Goal: Complete application form: Complete application form

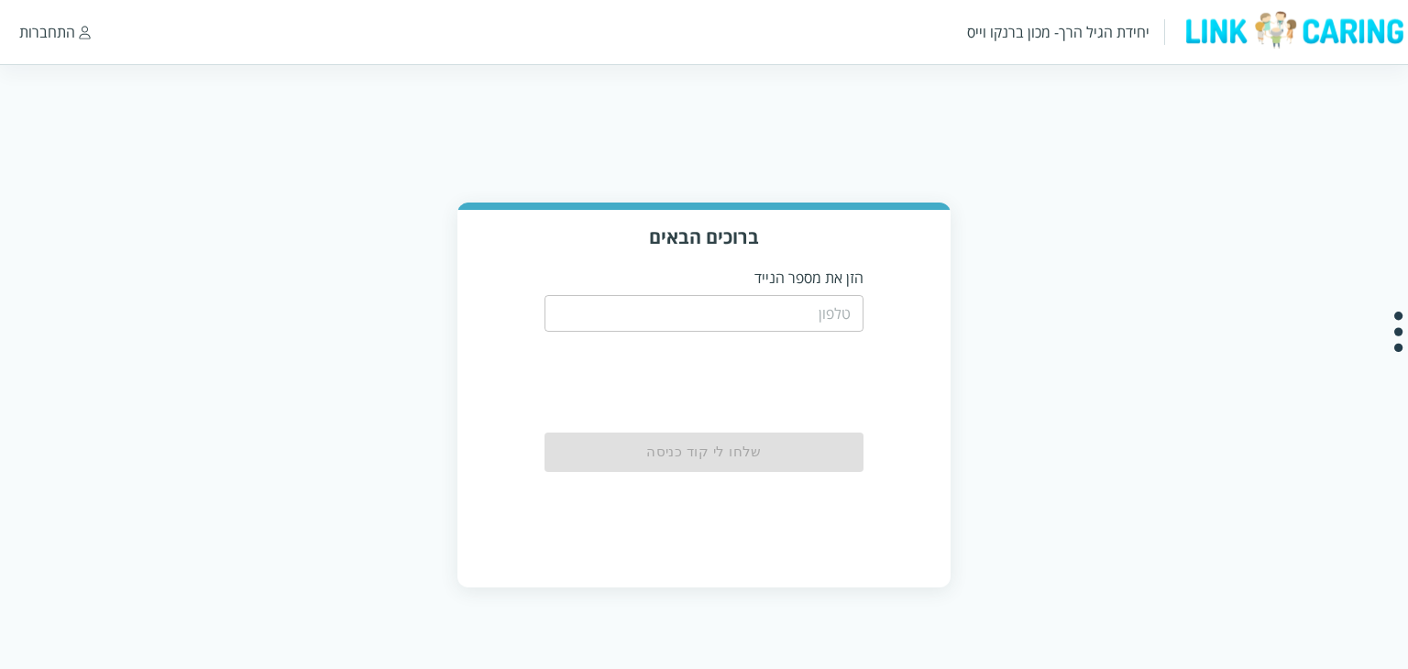
click at [1280, 199] on html "יחידת הגיל הרך- מכון [PERSON_NAME] התחברות ברוכים הבאים הזן את מספר הנייד ​ שלח…" at bounding box center [704, 312] width 1408 height 624
paste input "0544499999"
click at [799, 300] on input "0544499999" at bounding box center [704, 313] width 320 height 37
type input "0544499999"
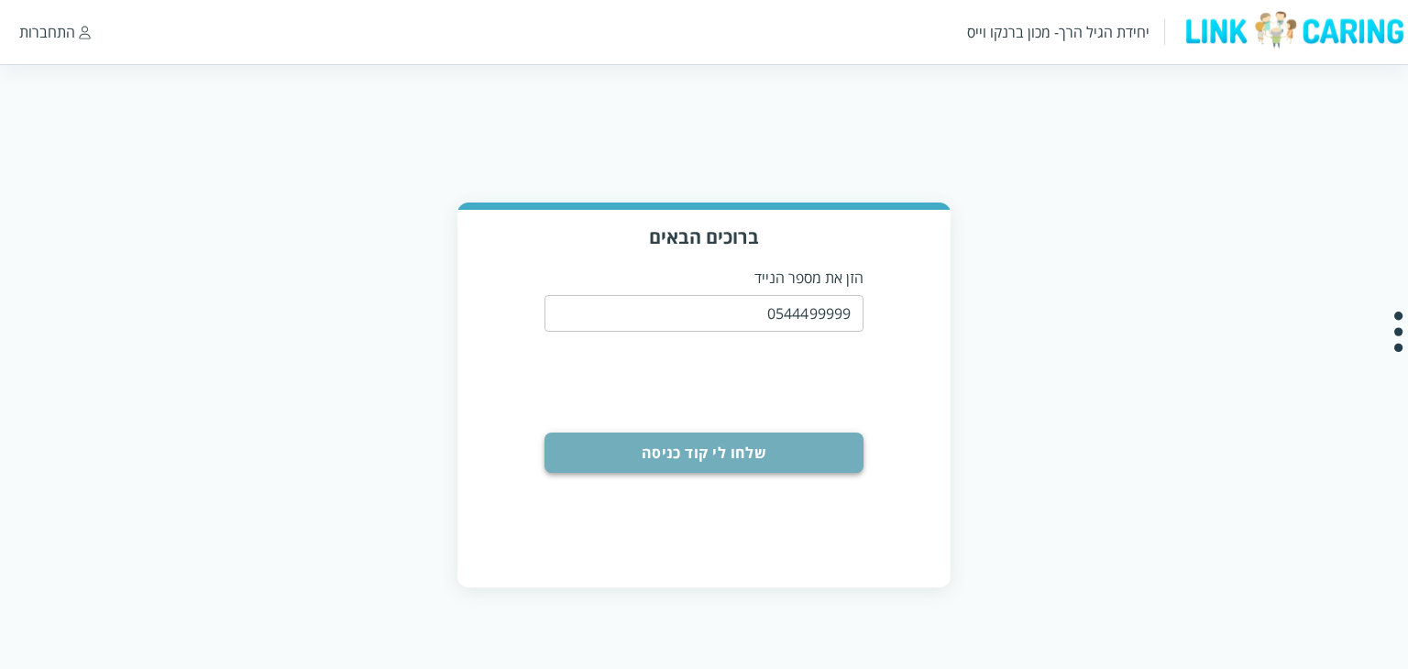
click at [733, 455] on button "שלחו לי קוד כניסה" at bounding box center [704, 453] width 320 height 40
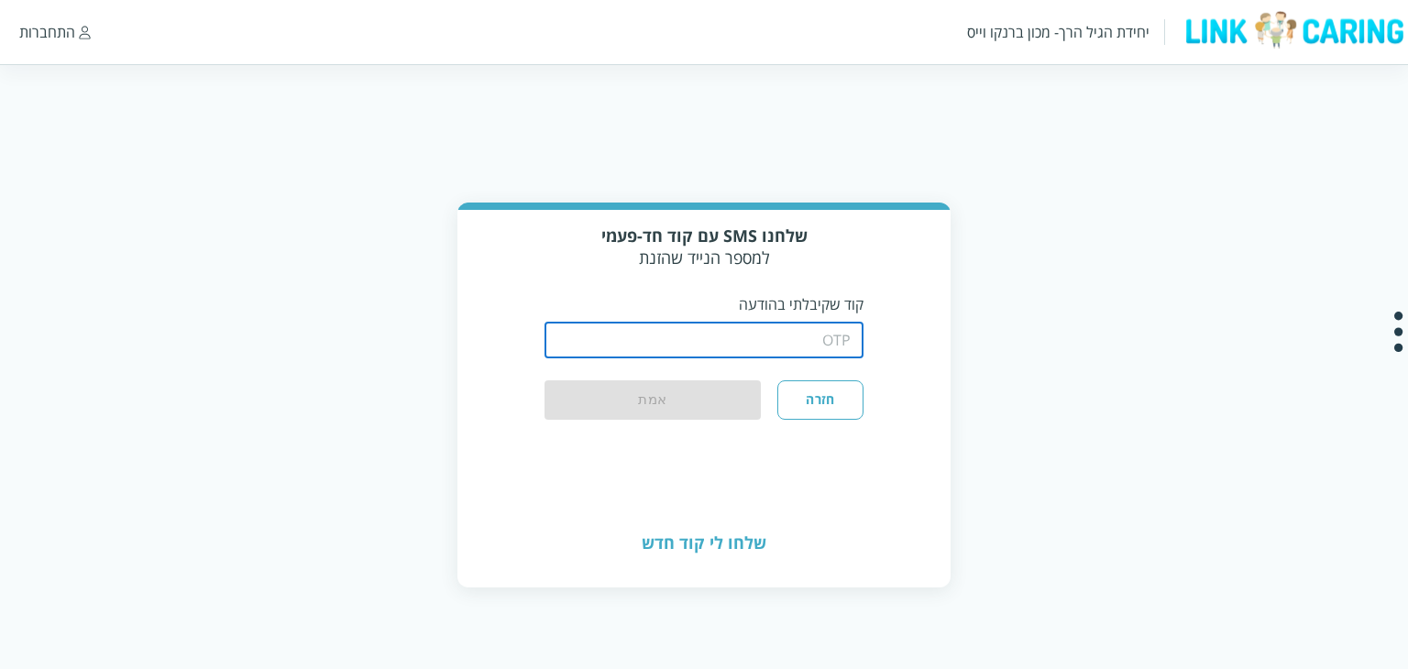
click at [766, 347] on input "string" at bounding box center [704, 340] width 320 height 37
type input "1234"
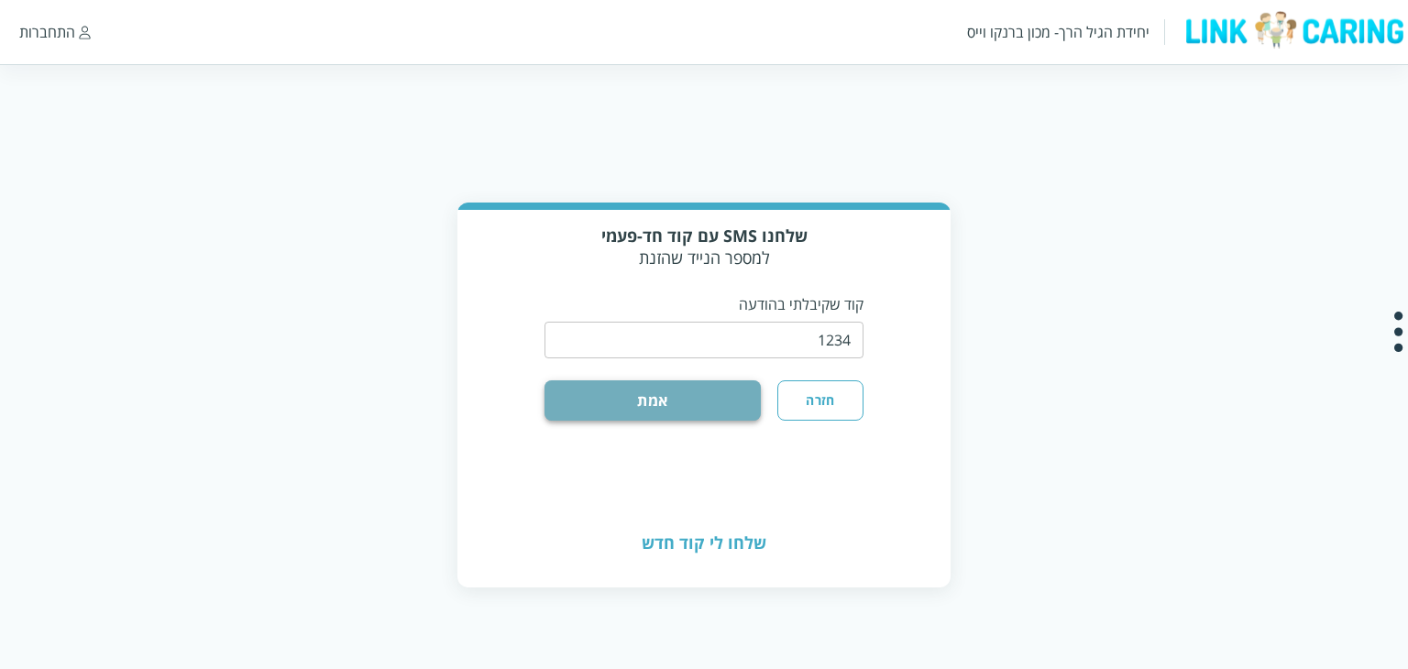
click at [674, 392] on button "אמת" at bounding box center [652, 400] width 217 height 40
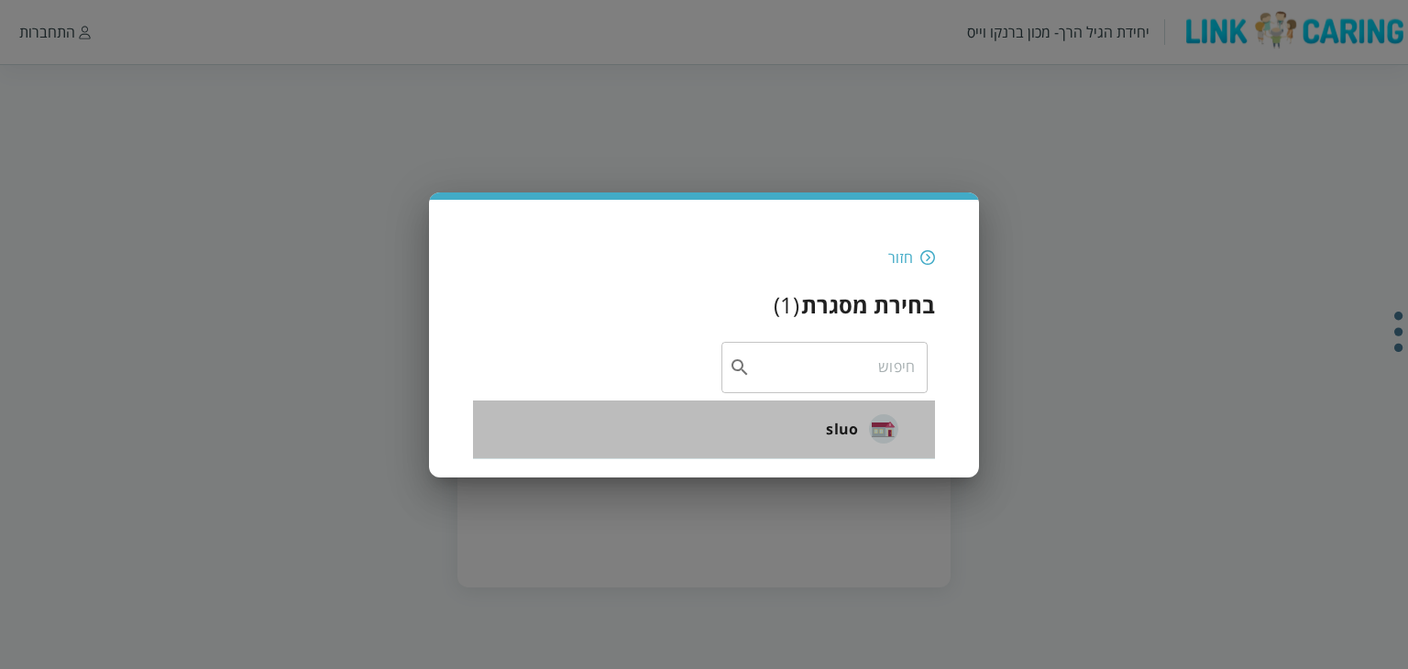
click at [851, 436] on span "sluo" at bounding box center [842, 429] width 32 height 22
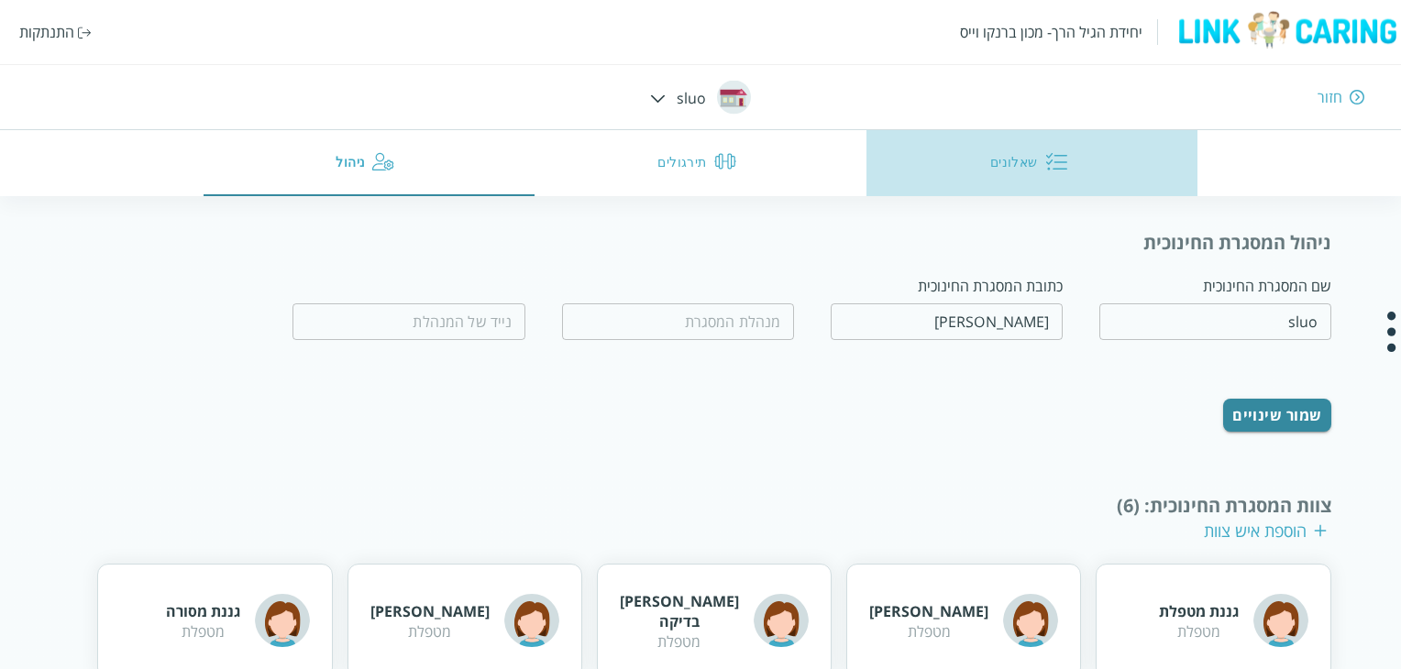
click at [1021, 178] on button "שאלונים" at bounding box center [1032, 163] width 332 height 66
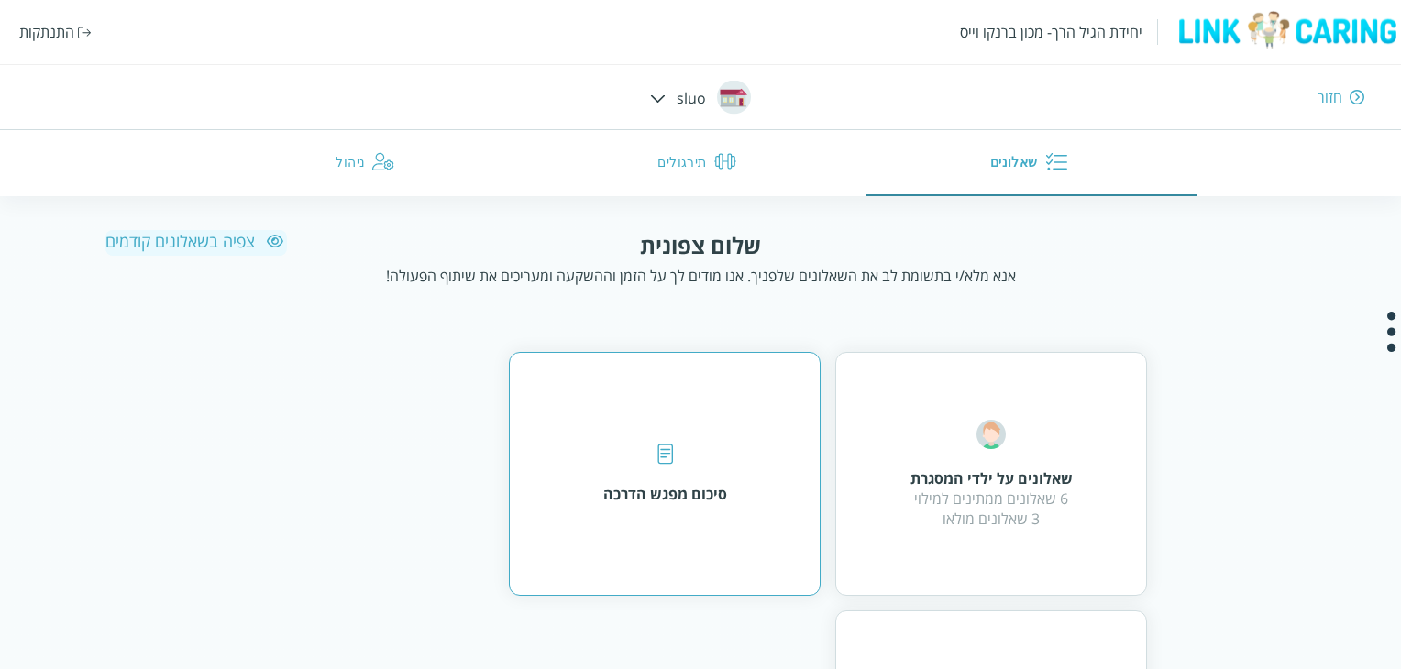
scroll to position [220, 0]
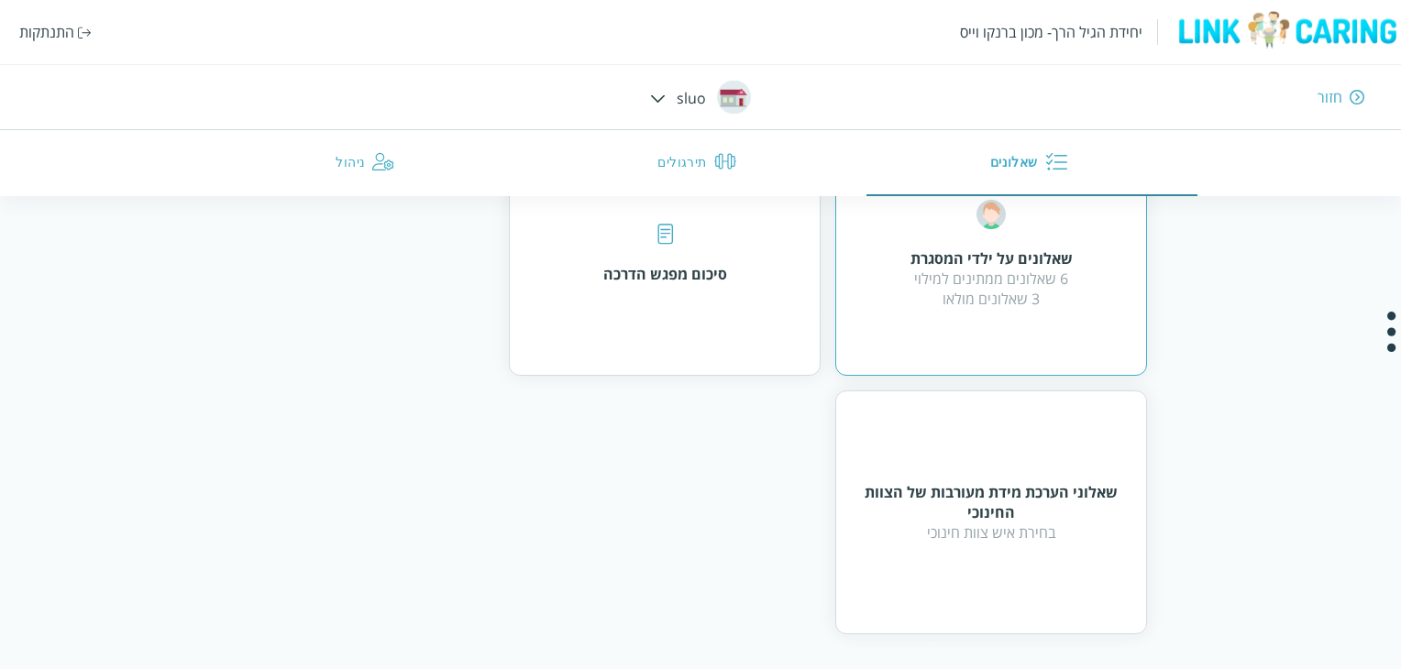
click at [1017, 324] on div "שאלונים על ילדי המסגרת 6 שאלונים ממתינים למילוי 3 שאלונים מולאו" at bounding box center [991, 254] width 312 height 244
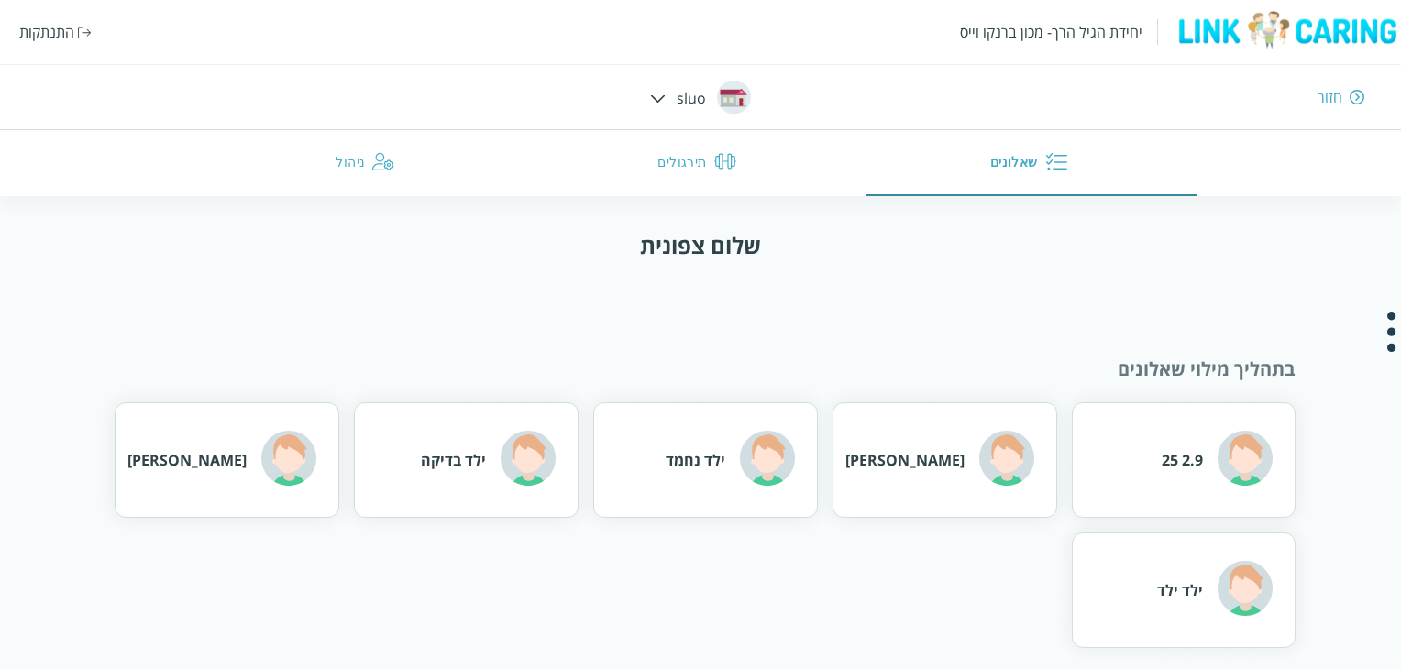
scroll to position [237, 0]
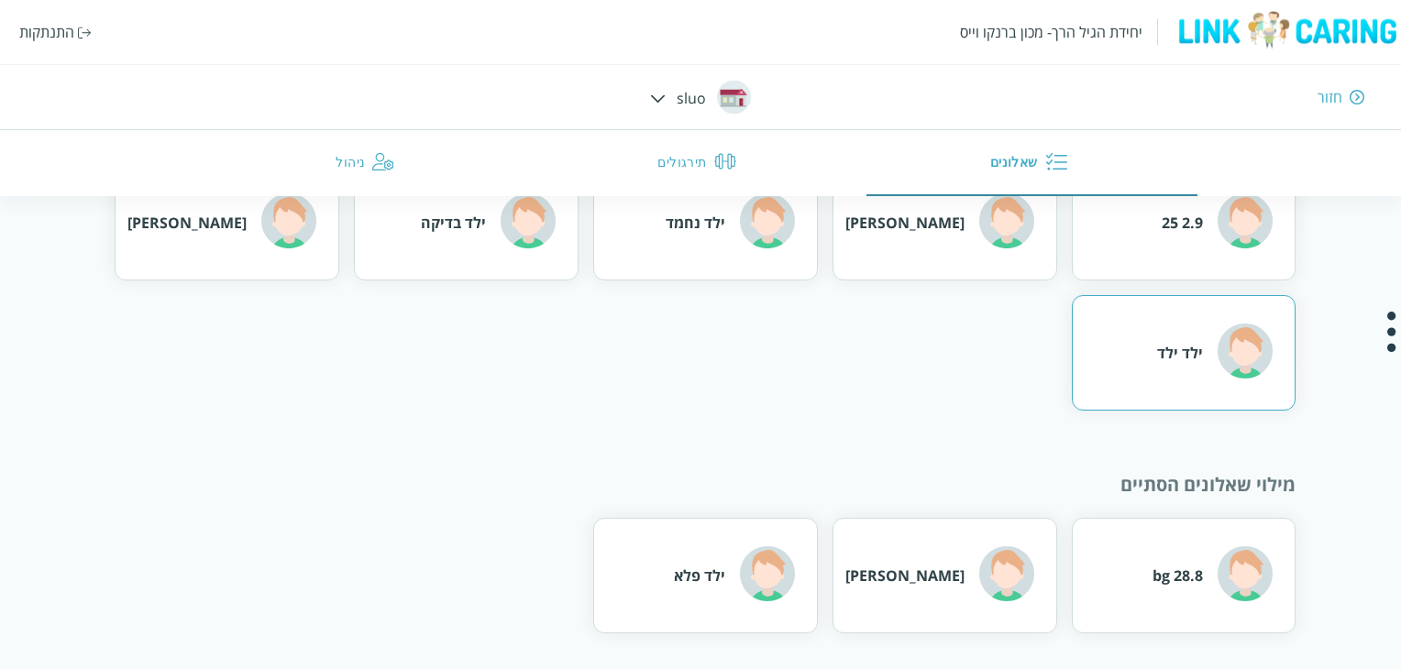
click at [1140, 358] on div "ילד ילד" at bounding box center [1183, 352] width 225 height 115
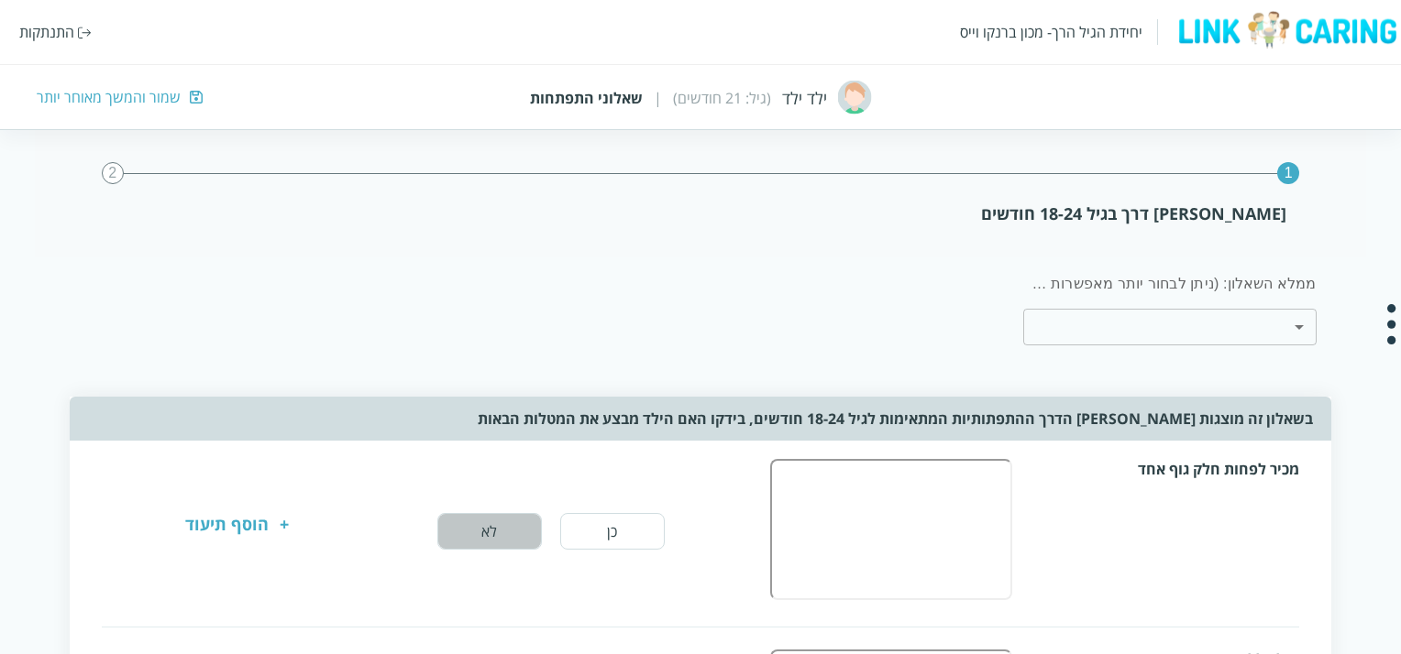
click at [537, 533] on button "לא" at bounding box center [489, 531] width 104 height 37
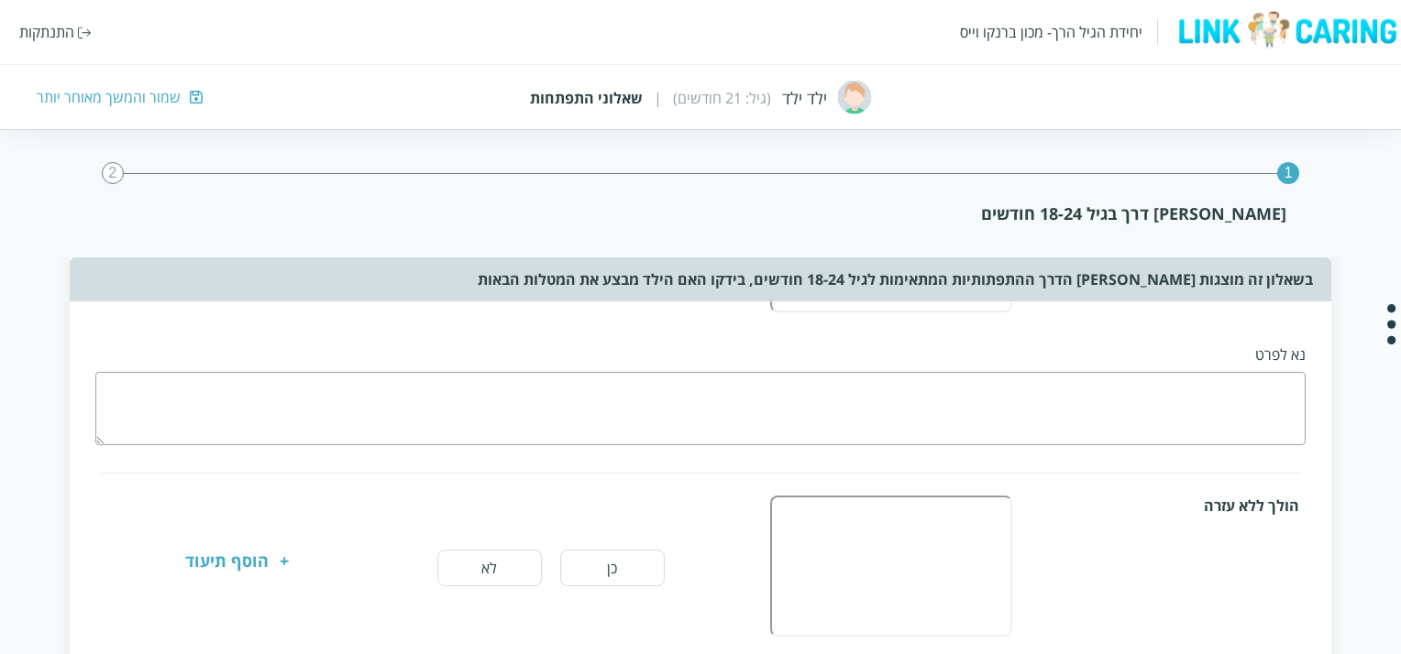
scroll to position [290, 0]
click at [622, 575] on button "כן" at bounding box center [612, 566] width 104 height 37
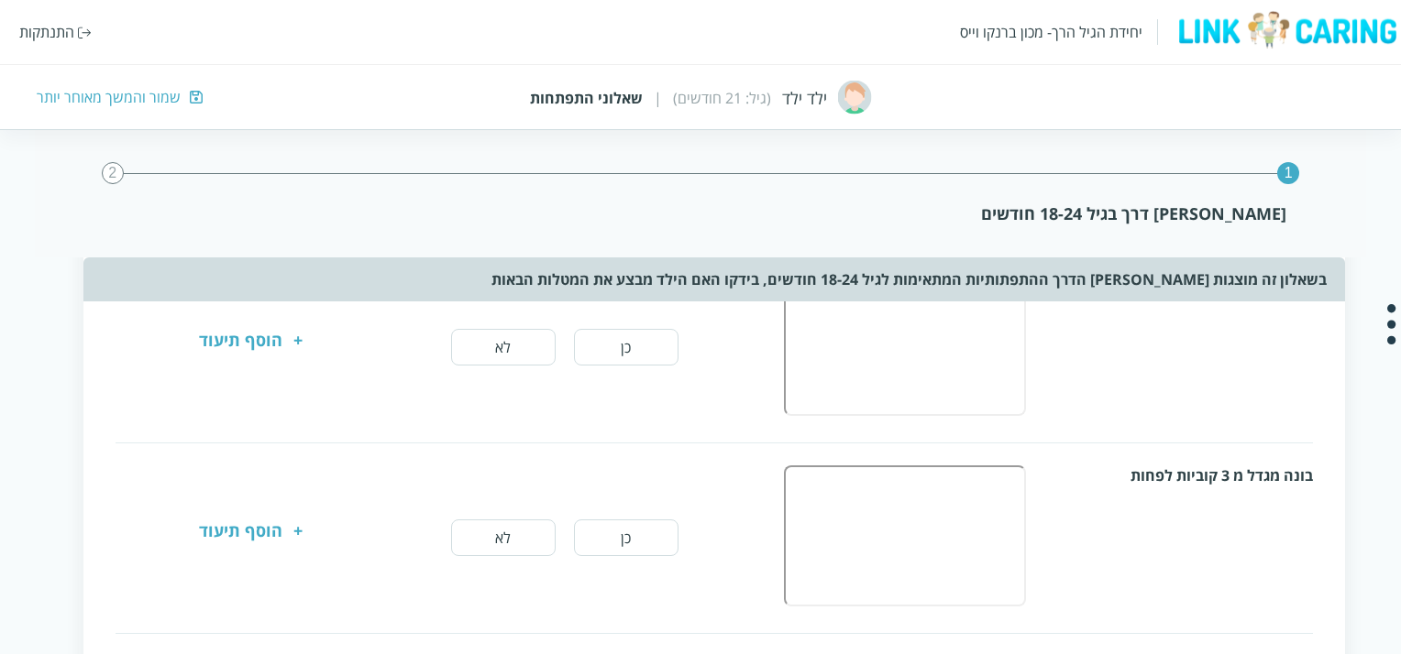
scroll to position [829, -14]
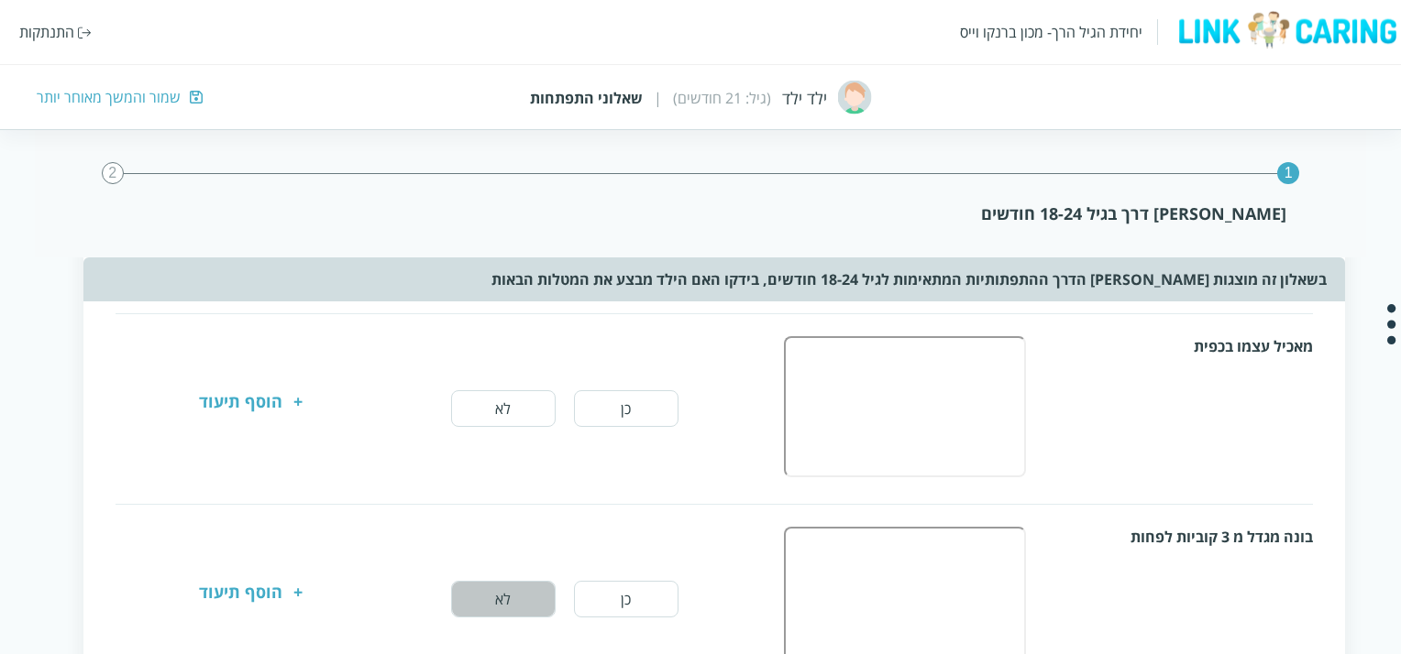
click at [478, 604] on button "לא" at bounding box center [503, 599] width 104 height 37
click at [623, 416] on button "כן" at bounding box center [626, 408] width 104 height 37
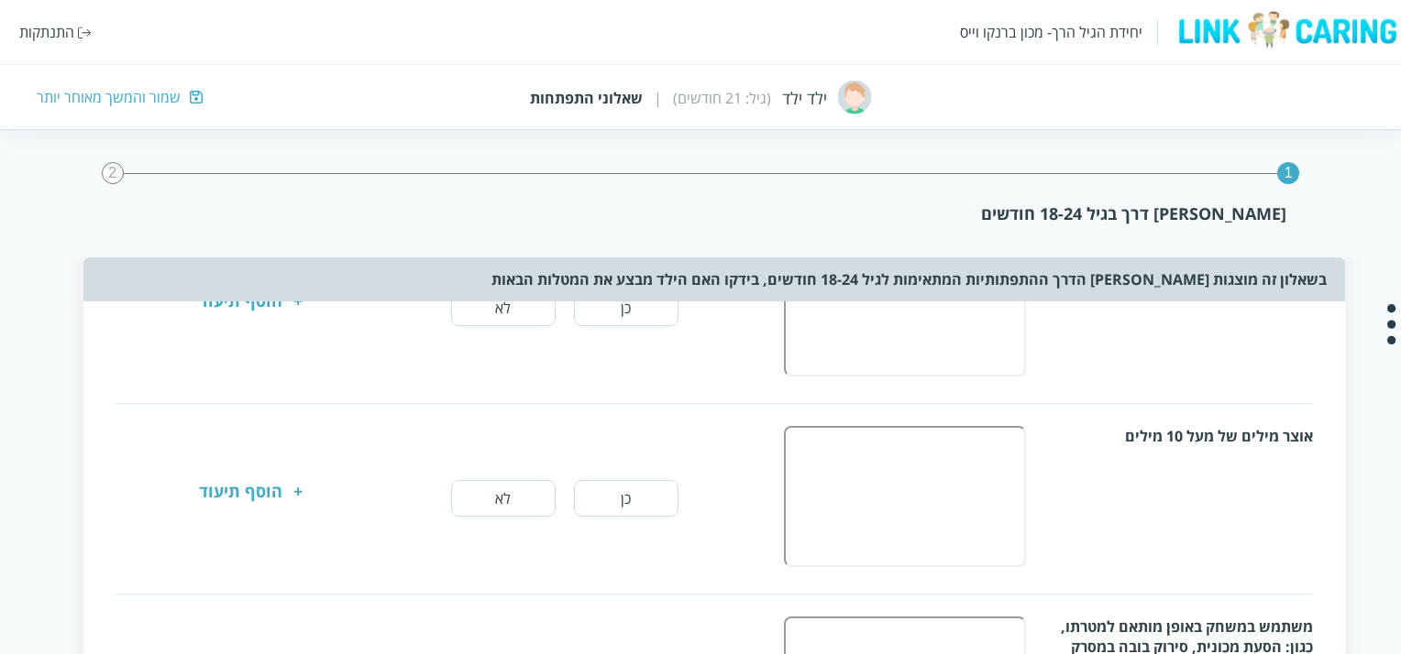
scroll to position [1470, -14]
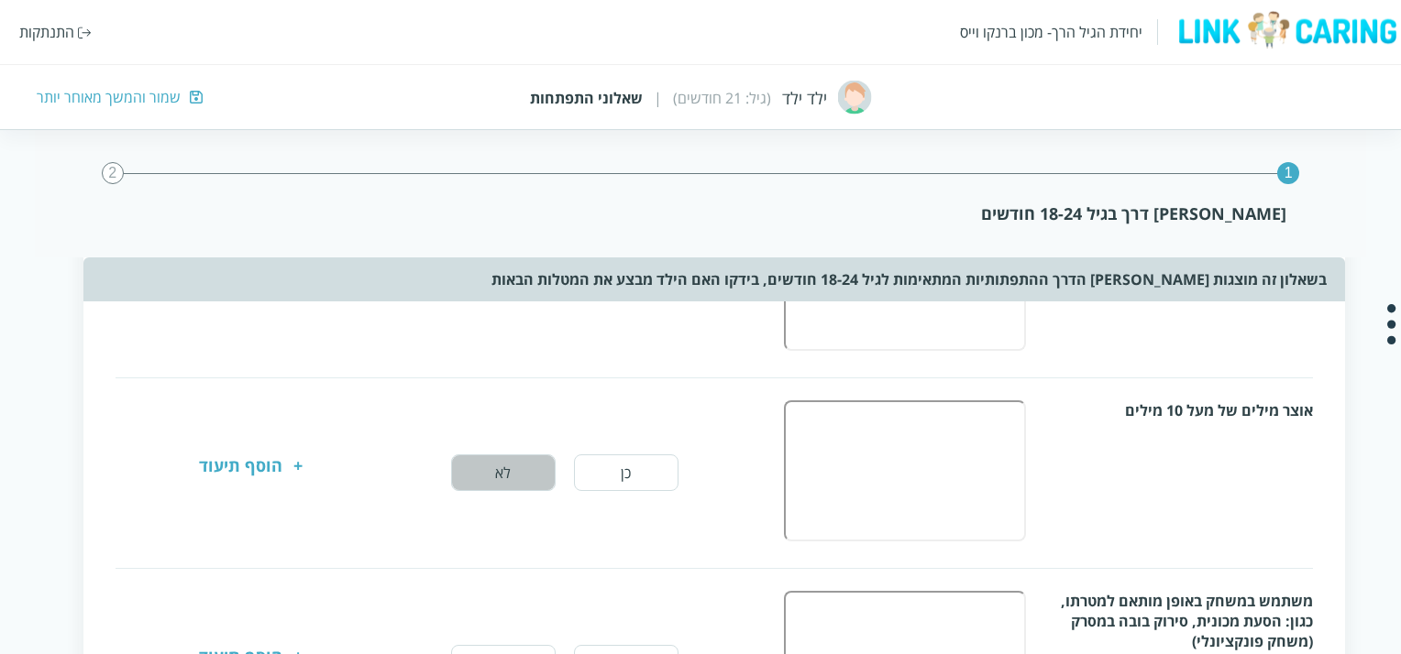
click at [524, 466] on button "לא" at bounding box center [503, 473] width 104 height 37
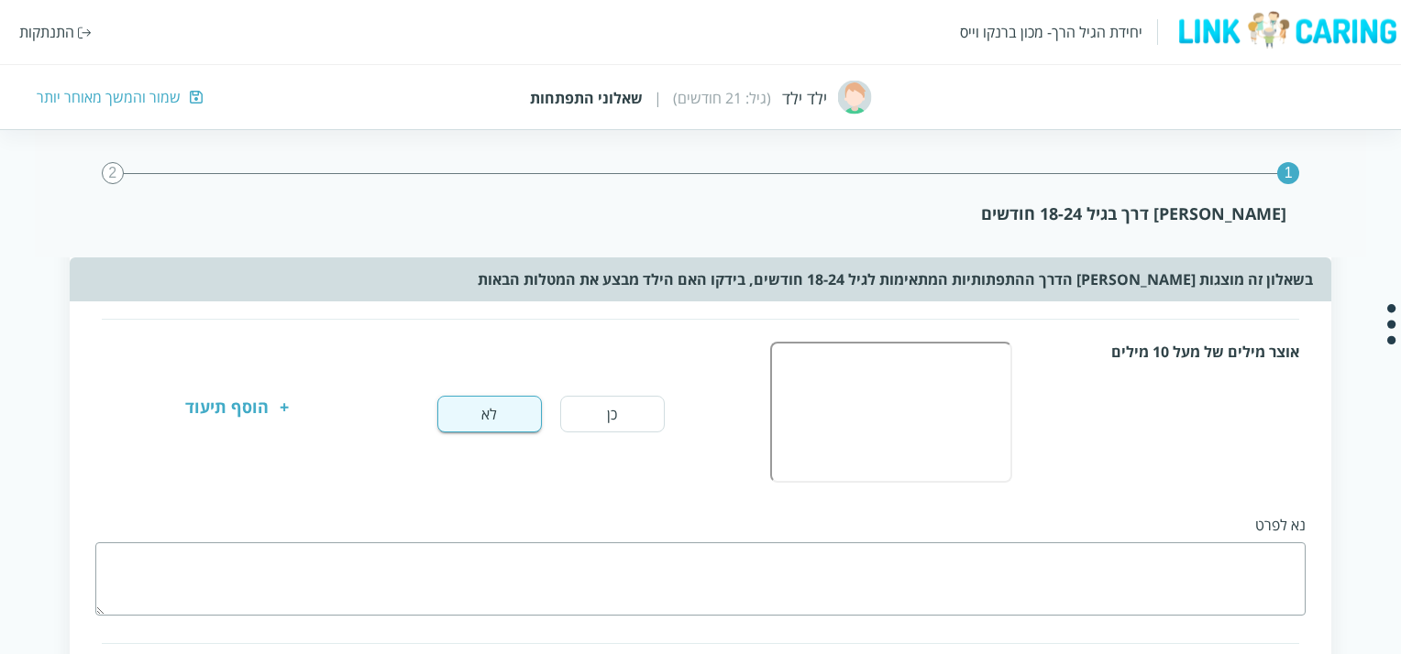
scroll to position [1525, 0]
click at [641, 400] on button "כן" at bounding box center [612, 418] width 104 height 37
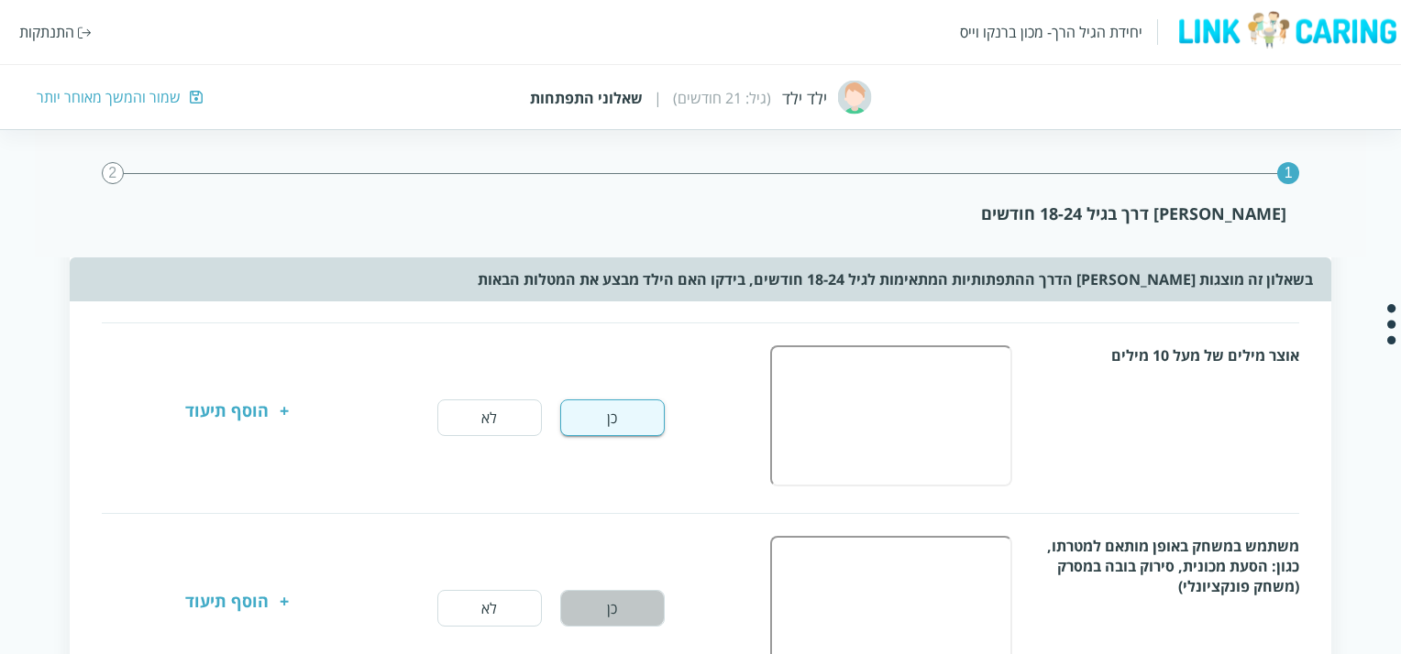
click at [594, 610] on button "כן" at bounding box center [612, 608] width 104 height 37
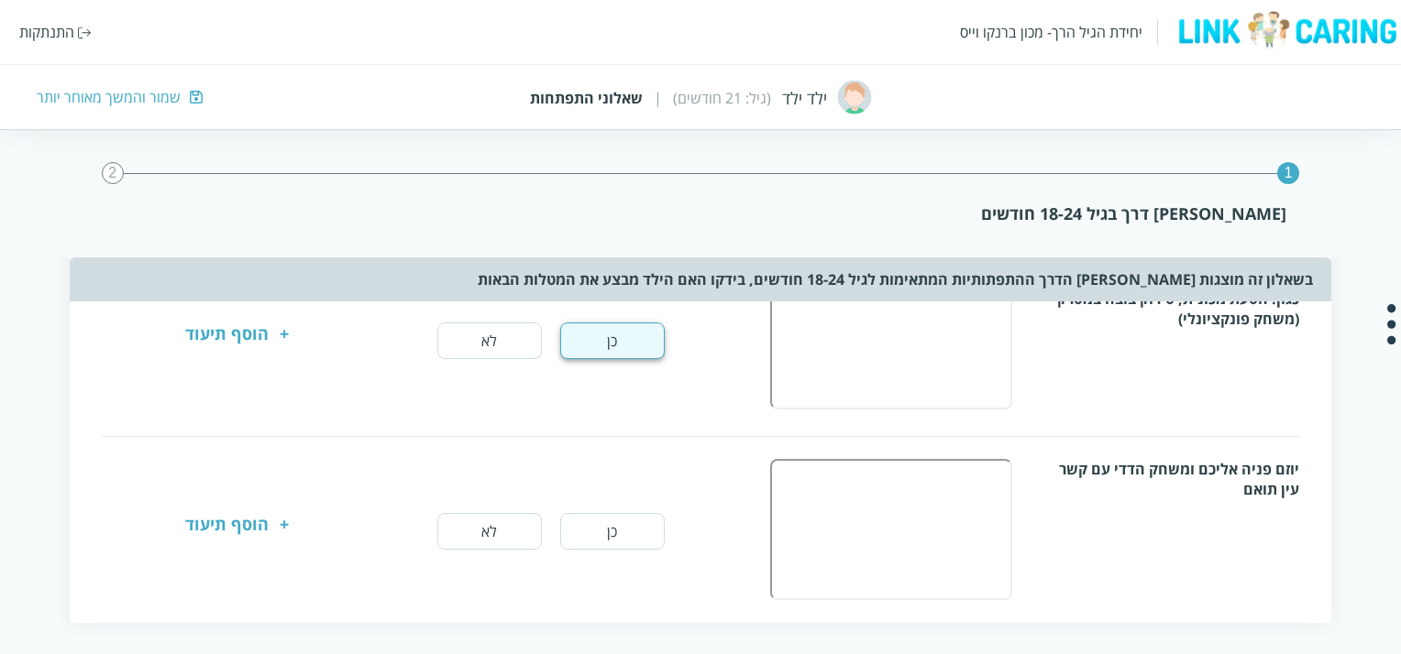
scroll to position [1875, 0]
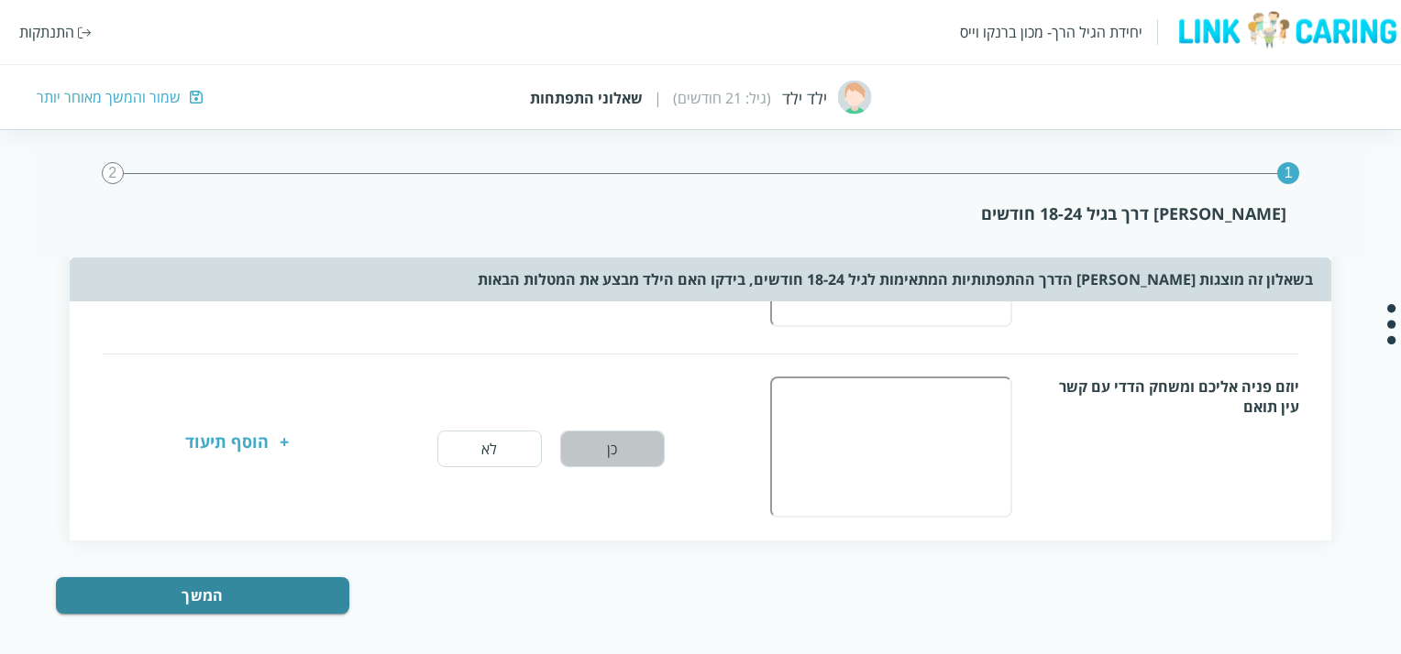
click at [656, 431] on button "כן" at bounding box center [612, 449] width 104 height 37
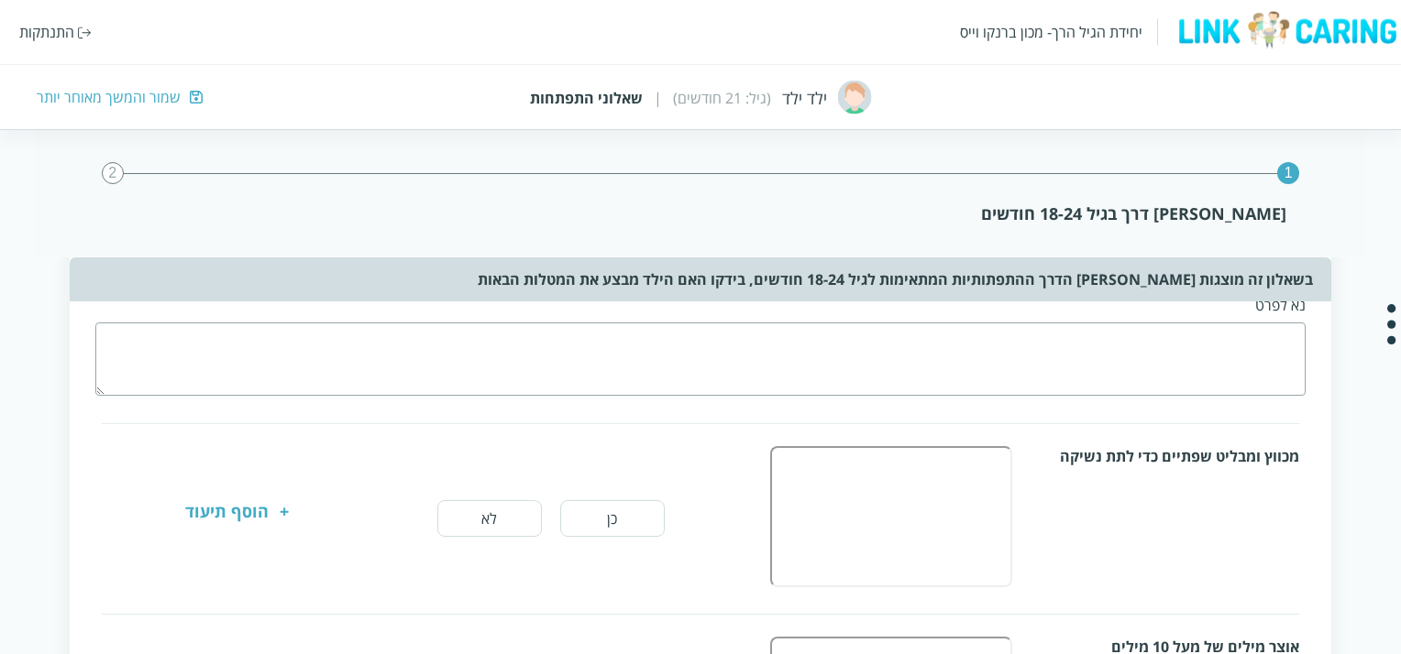
scroll to position [1235, 0]
click at [605, 518] on button "כן" at bounding box center [612, 518] width 104 height 37
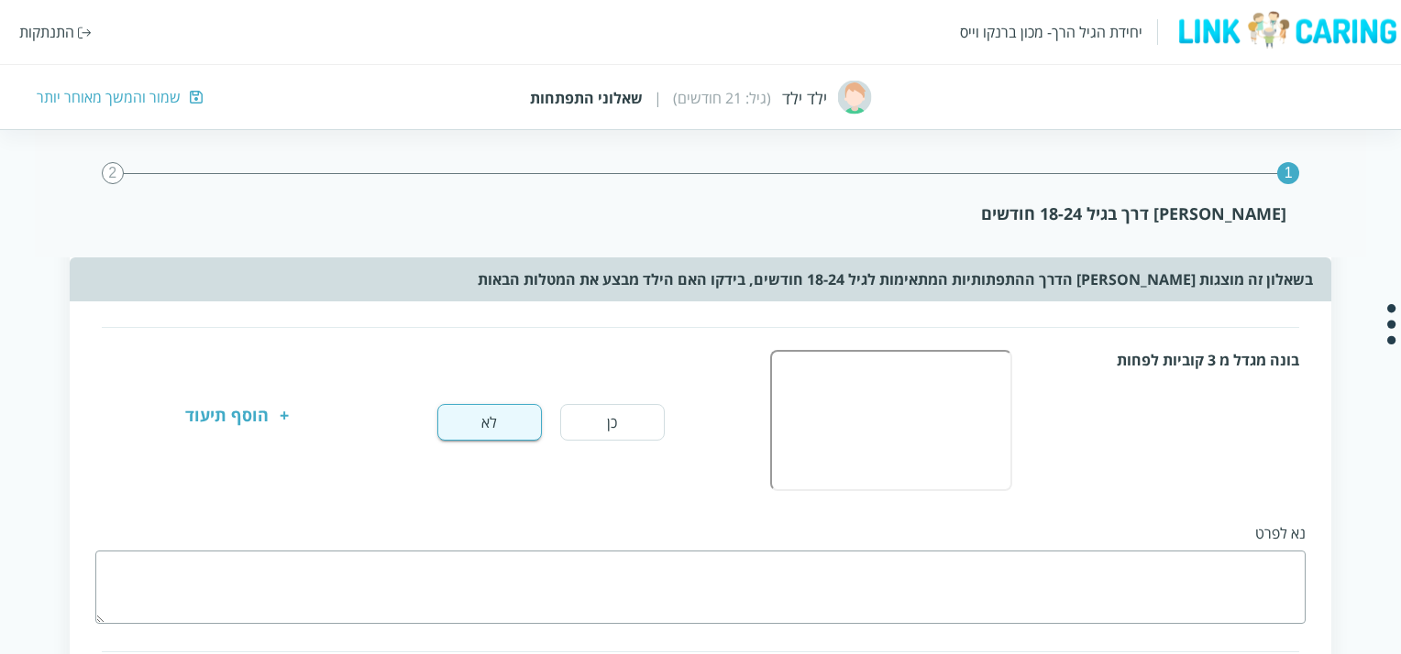
scroll to position [991, 0]
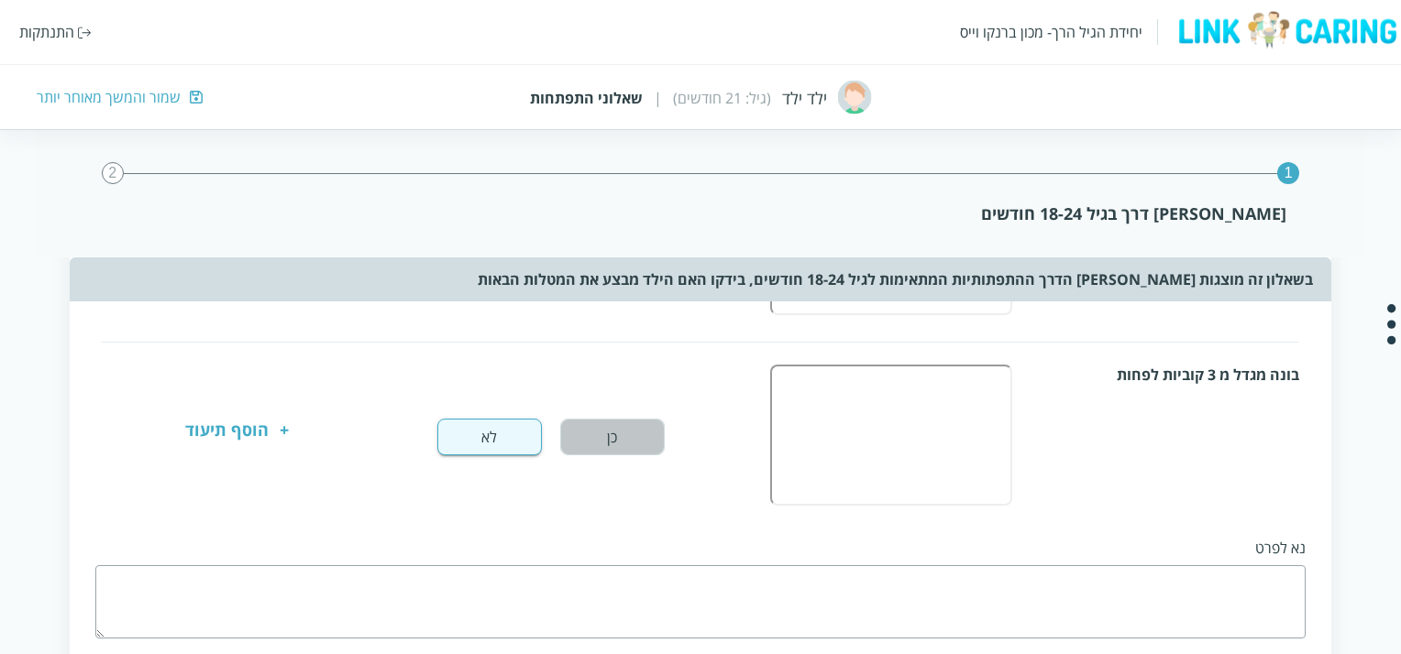
click at [621, 446] on button "כן" at bounding box center [612, 437] width 104 height 37
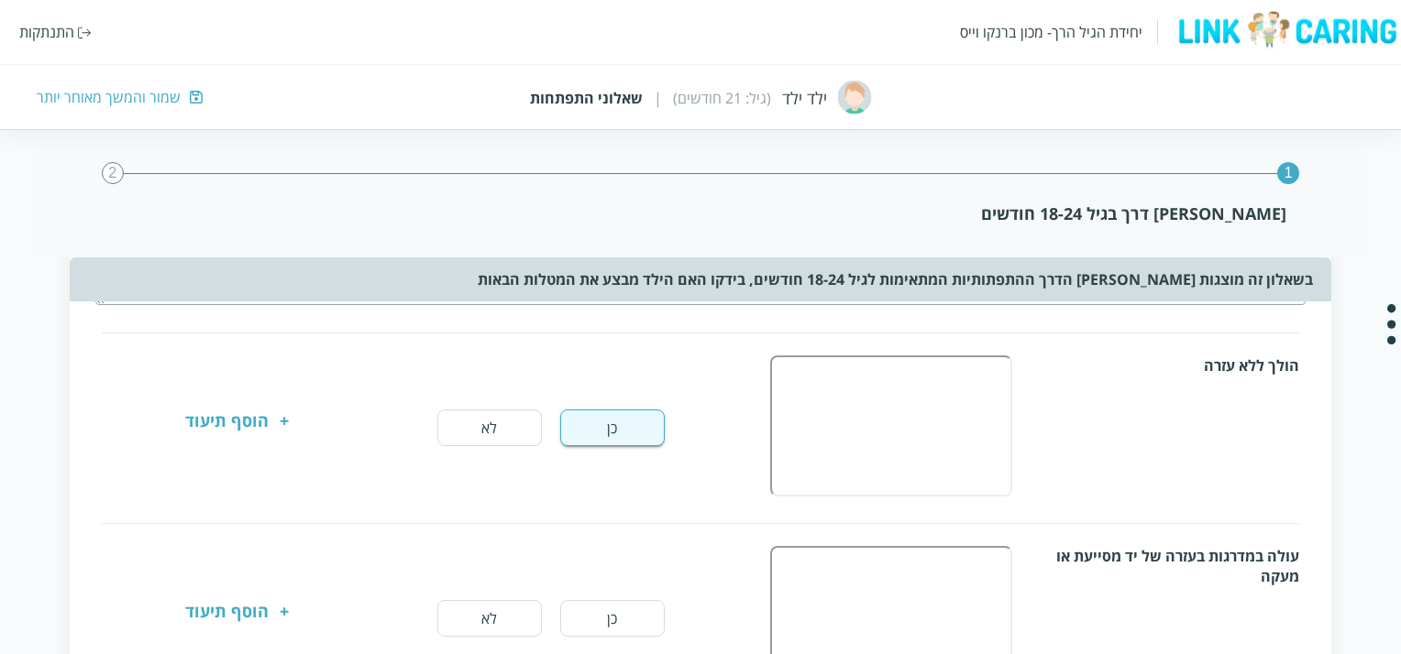
scroll to position [427, 0]
click at [613, 601] on button "כן" at bounding box center [612, 619] width 104 height 37
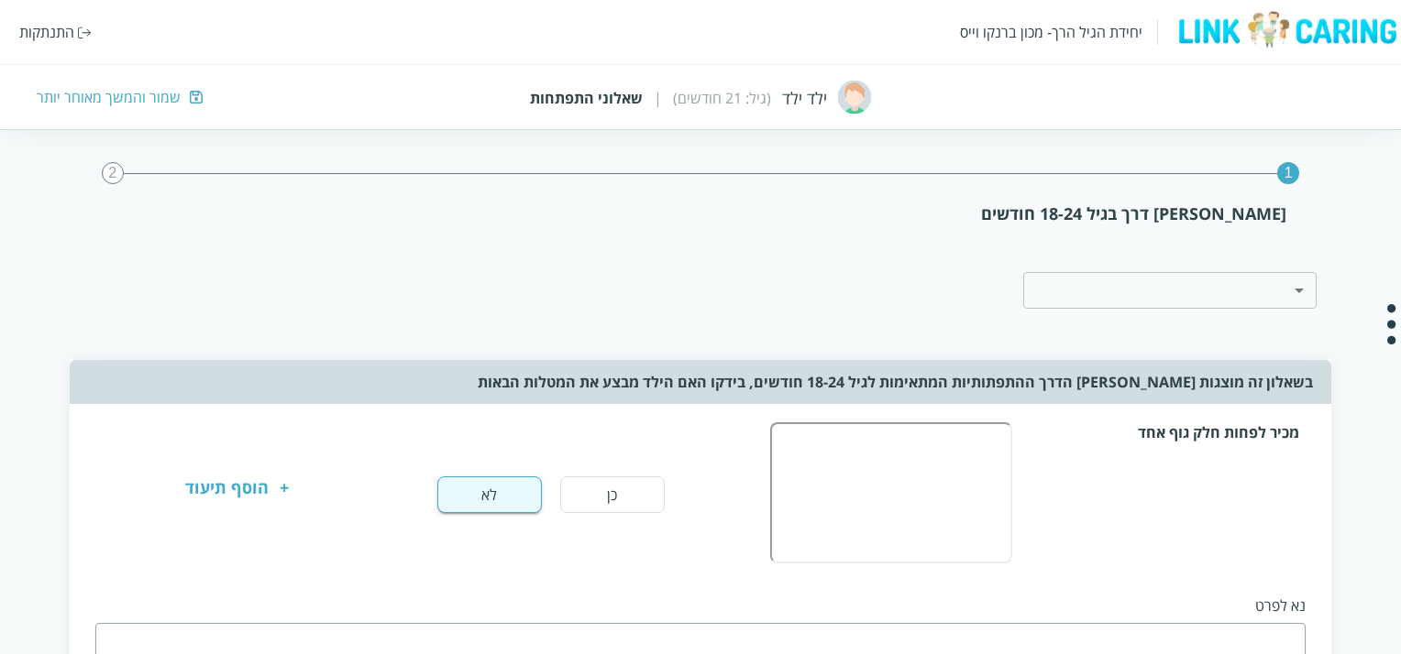
scroll to position [25, 0]
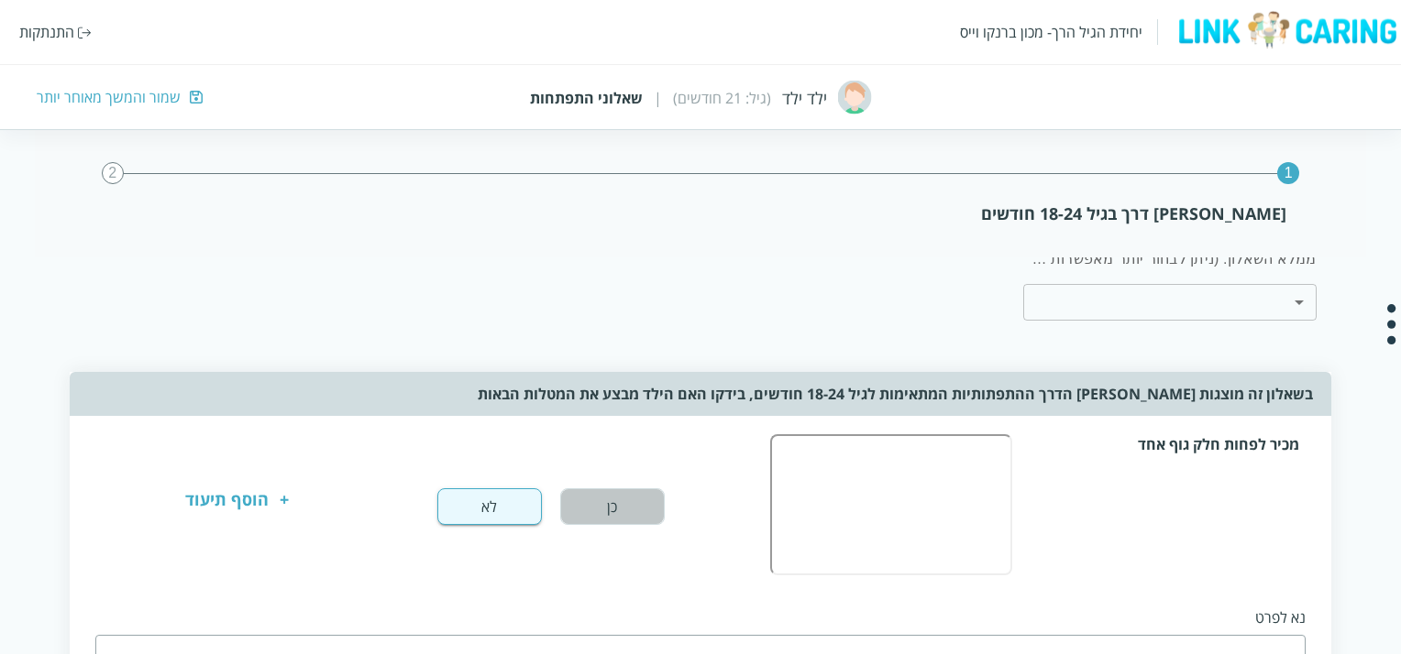
click at [627, 496] on button "כן" at bounding box center [612, 507] width 104 height 37
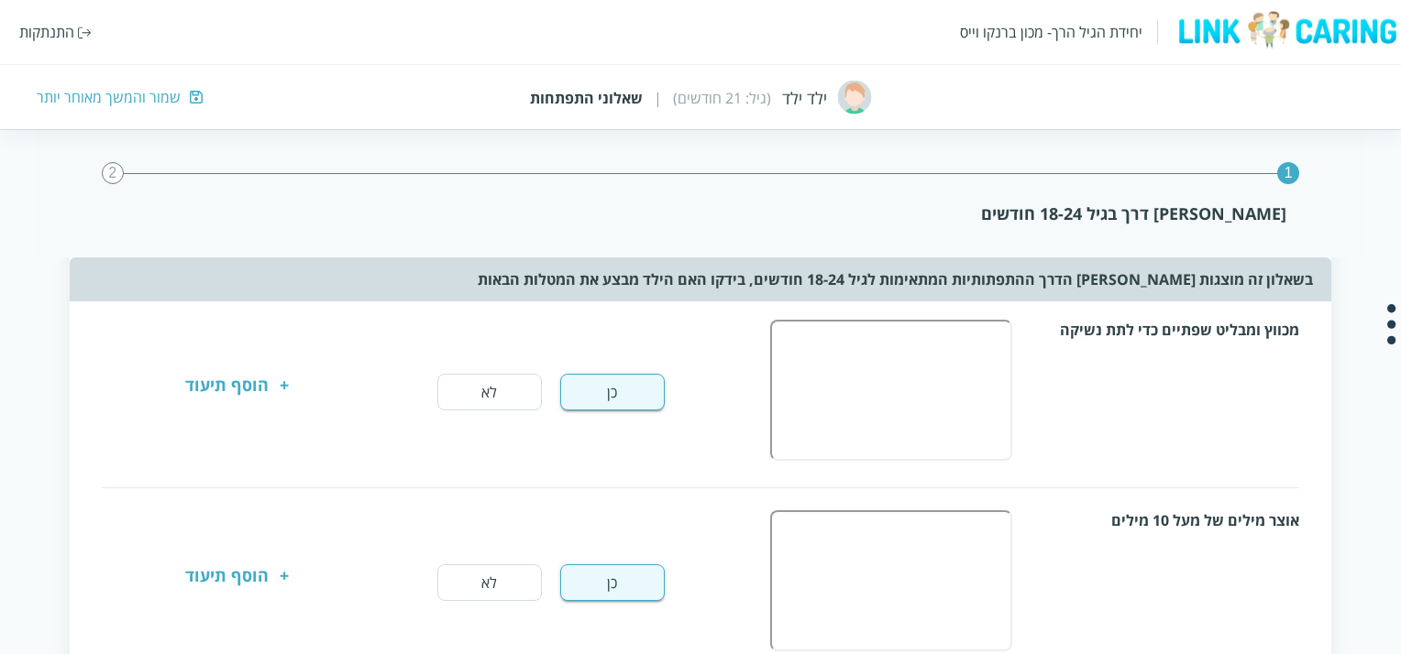
scroll to position [1598, 0]
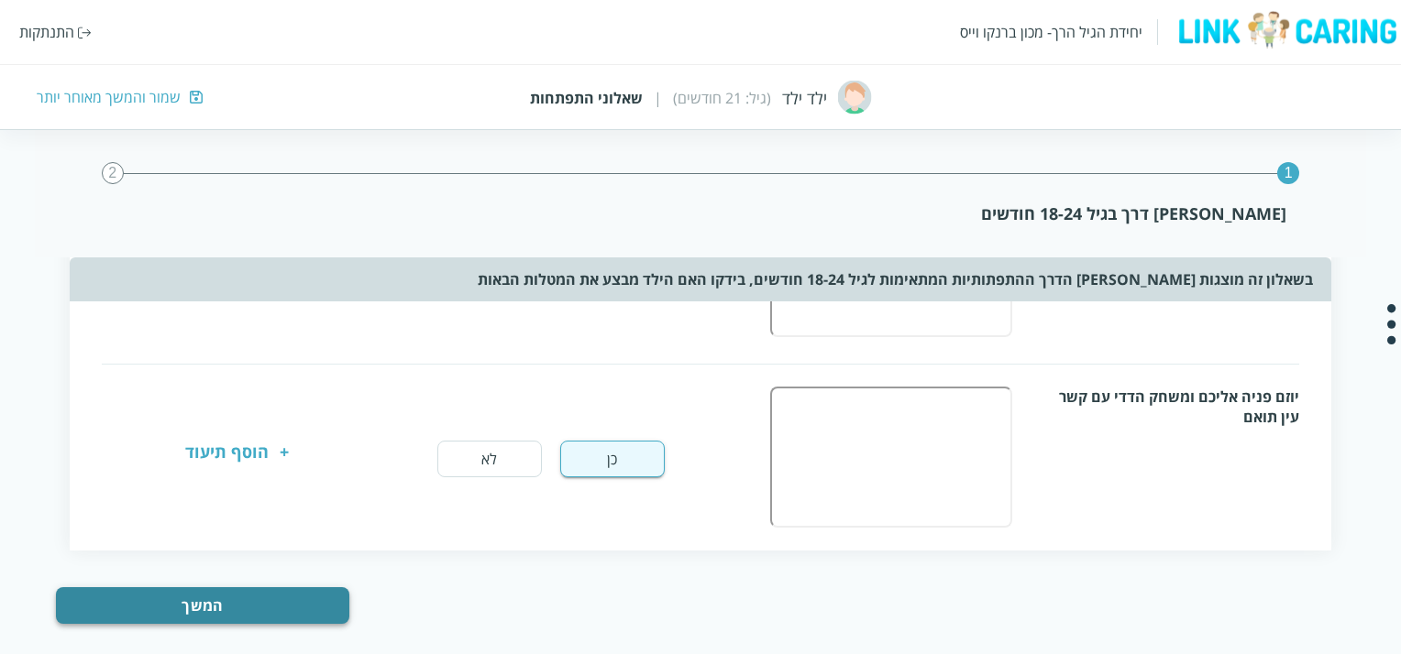
click at [189, 588] on button "המשך" at bounding box center [202, 606] width 293 height 37
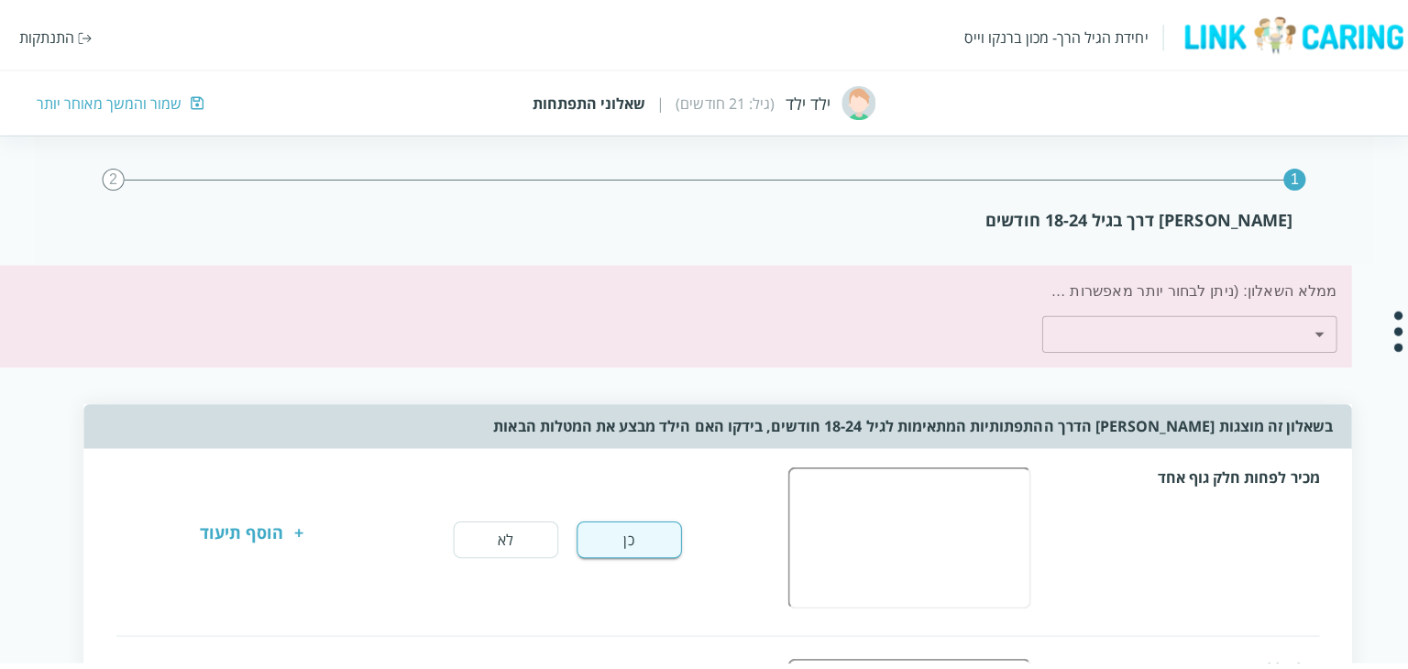
scroll to position [0, -14]
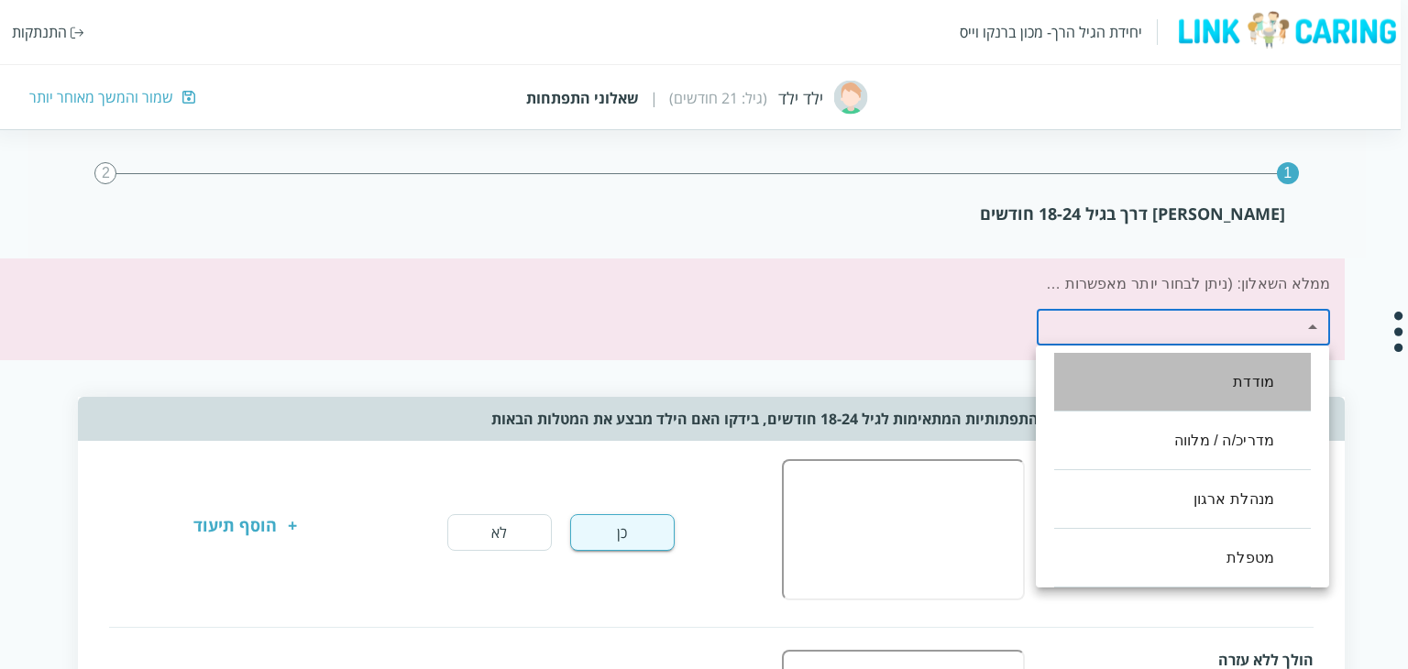
click at [1200, 393] on li "מודדת" at bounding box center [1182, 382] width 257 height 59
type input ",12"
